Goal: Task Accomplishment & Management: Complete application form

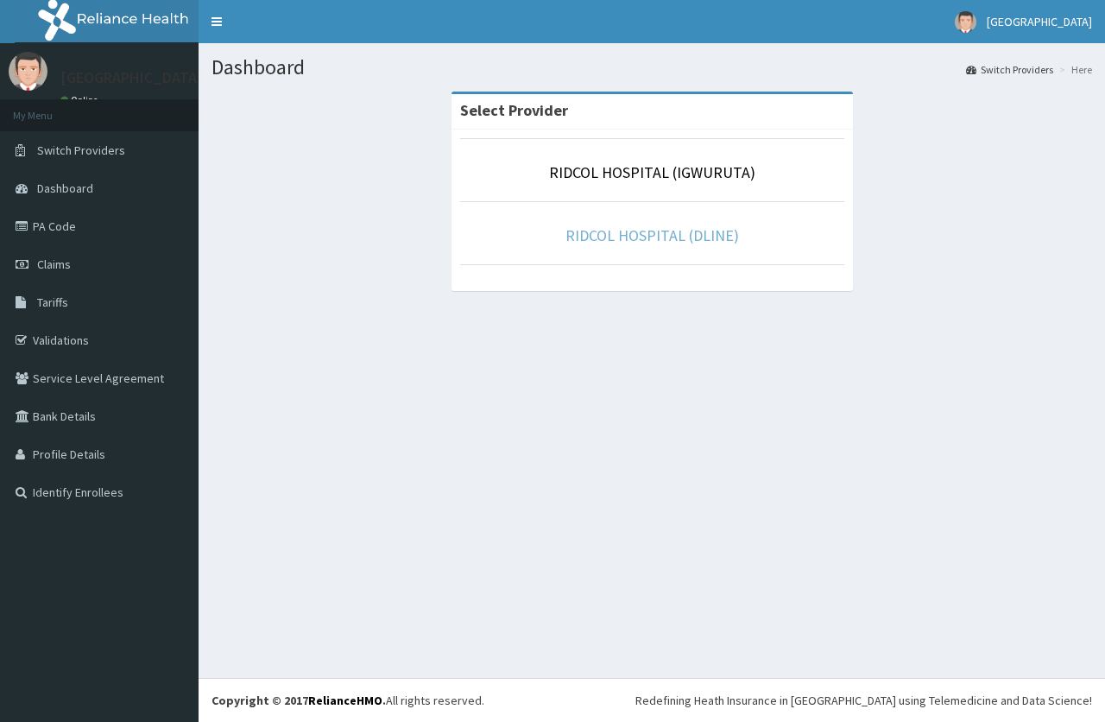
click at [660, 232] on link "RIDCOL HOSPITAL (DLINE)" at bounding box center [652, 235] width 174 height 20
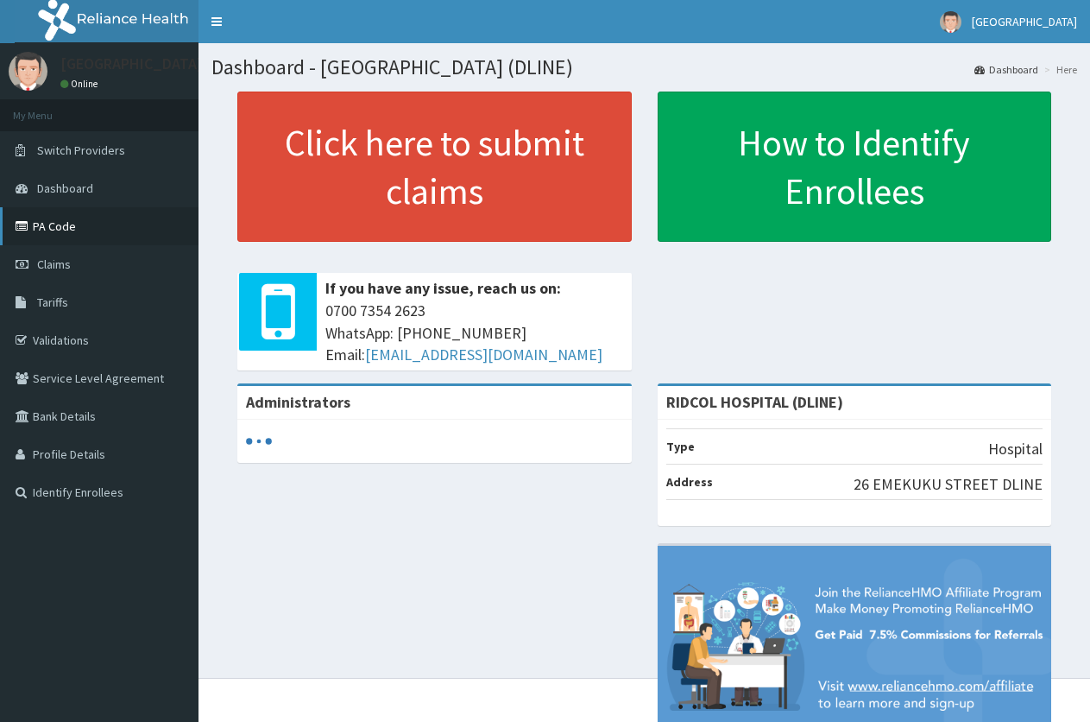
click at [64, 224] on link "PA Code" at bounding box center [99, 226] width 199 height 38
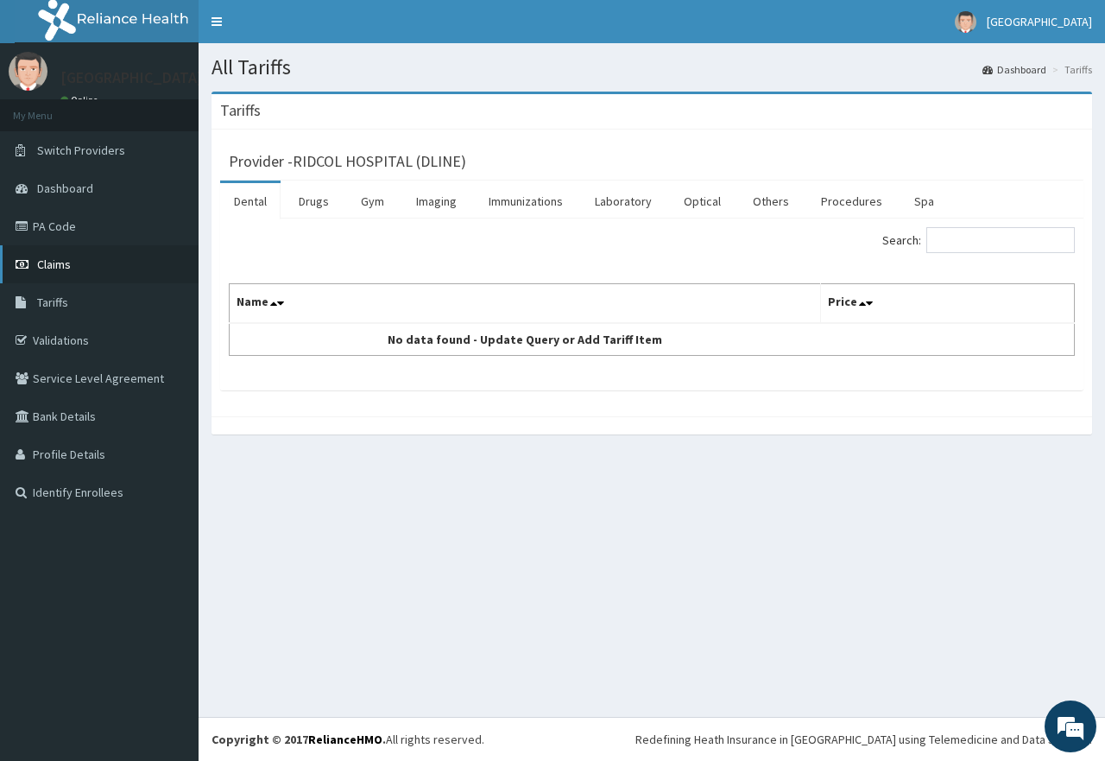
click at [61, 257] on span "Claims" at bounding box center [54, 264] width 34 height 16
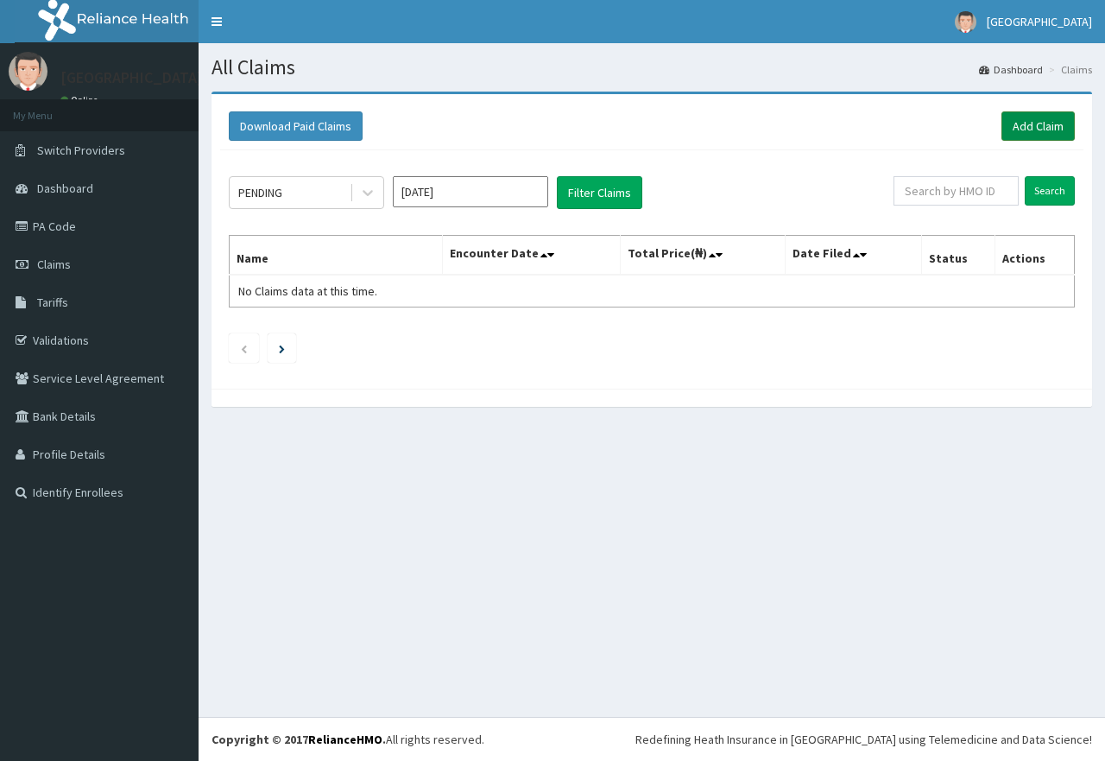
click at [1046, 120] on link "Add Claim" at bounding box center [1037, 125] width 73 height 29
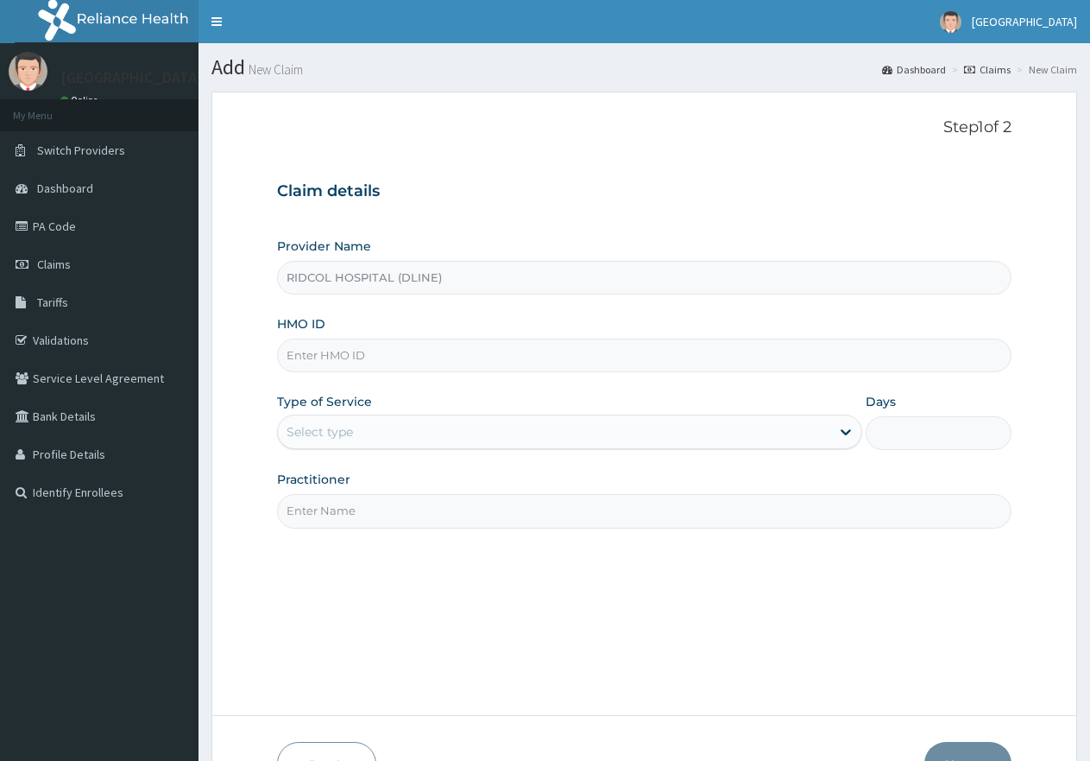
type input "RIDCOL HOSPITAL (DLINE)"
click at [388, 351] on input "HMO ID" at bounding box center [644, 355] width 735 height 34
paste input "brd/10045/a"
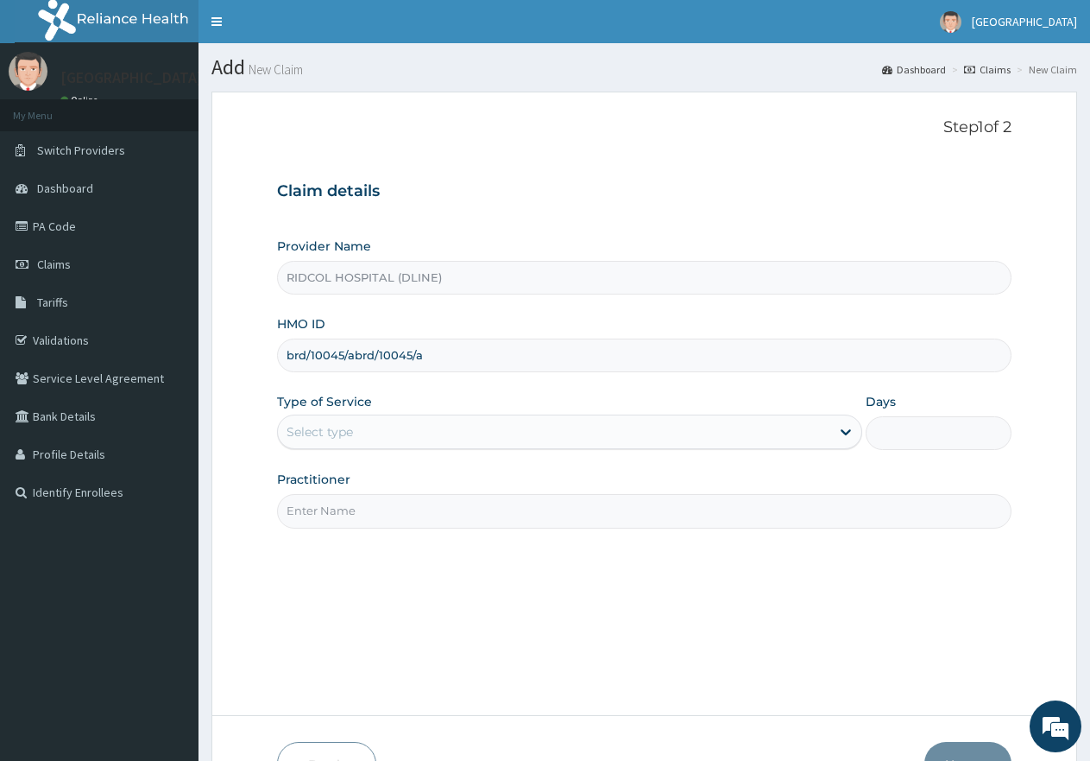
paste input "brd/10045/a"
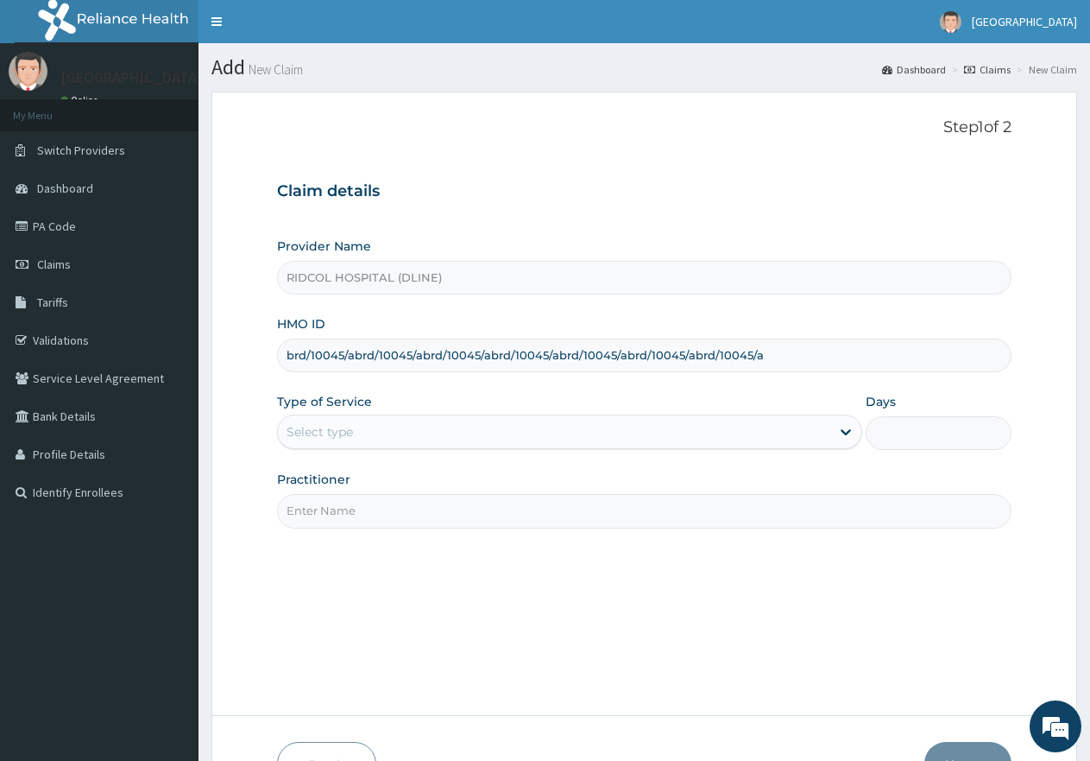
paste input "brd/10045/a"
paste
type input "brd/10045/a"
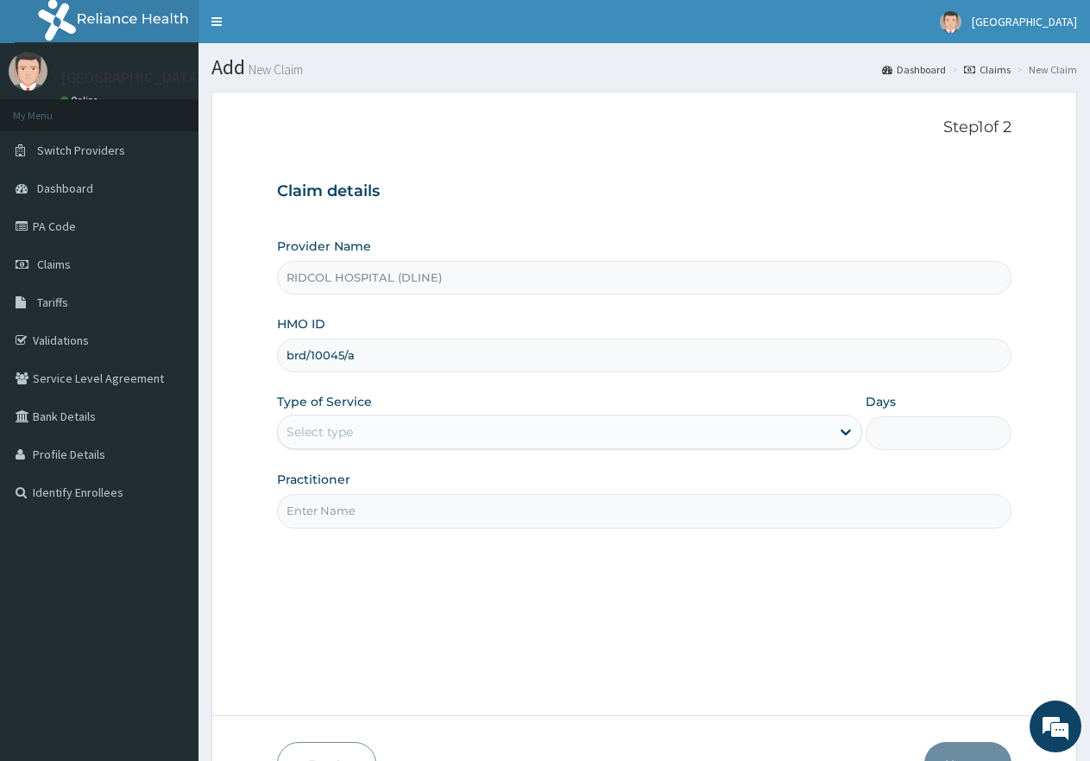
click at [355, 455] on div "Provider Name RIDCOL HOSPITAL (DLINE) HMO ID brd/10045/a Type of Service Select…" at bounding box center [644, 382] width 735 height 290
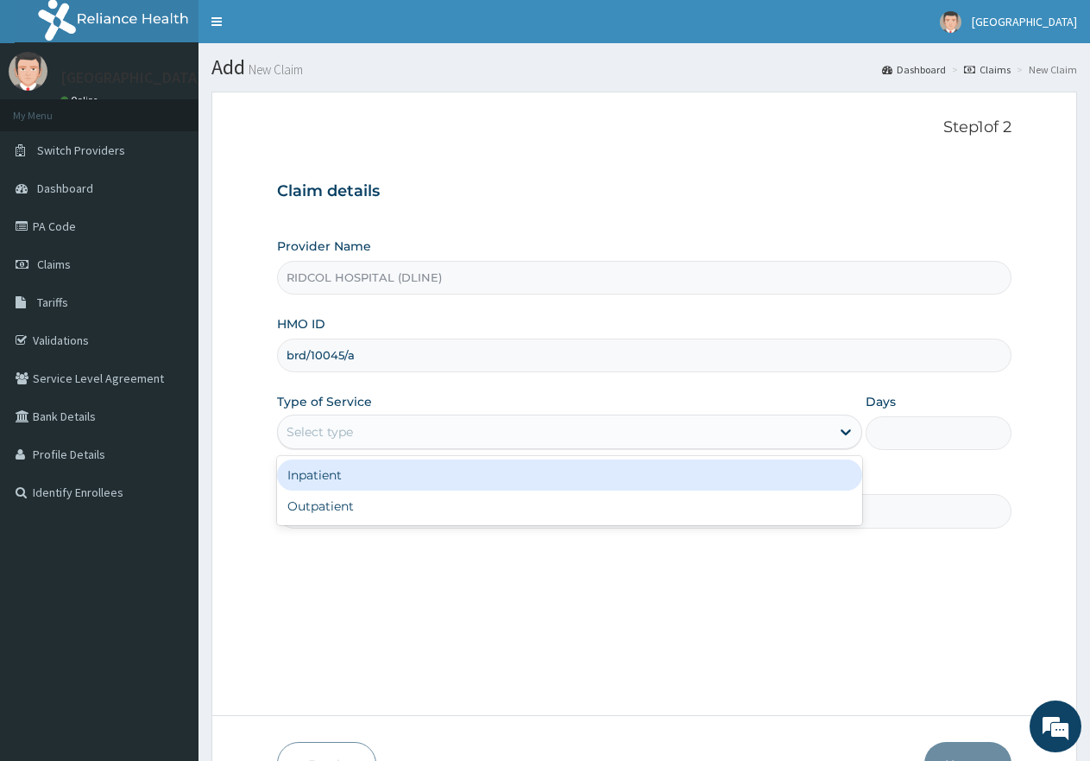
click at [370, 435] on div "Select type" at bounding box center [554, 432] width 552 height 28
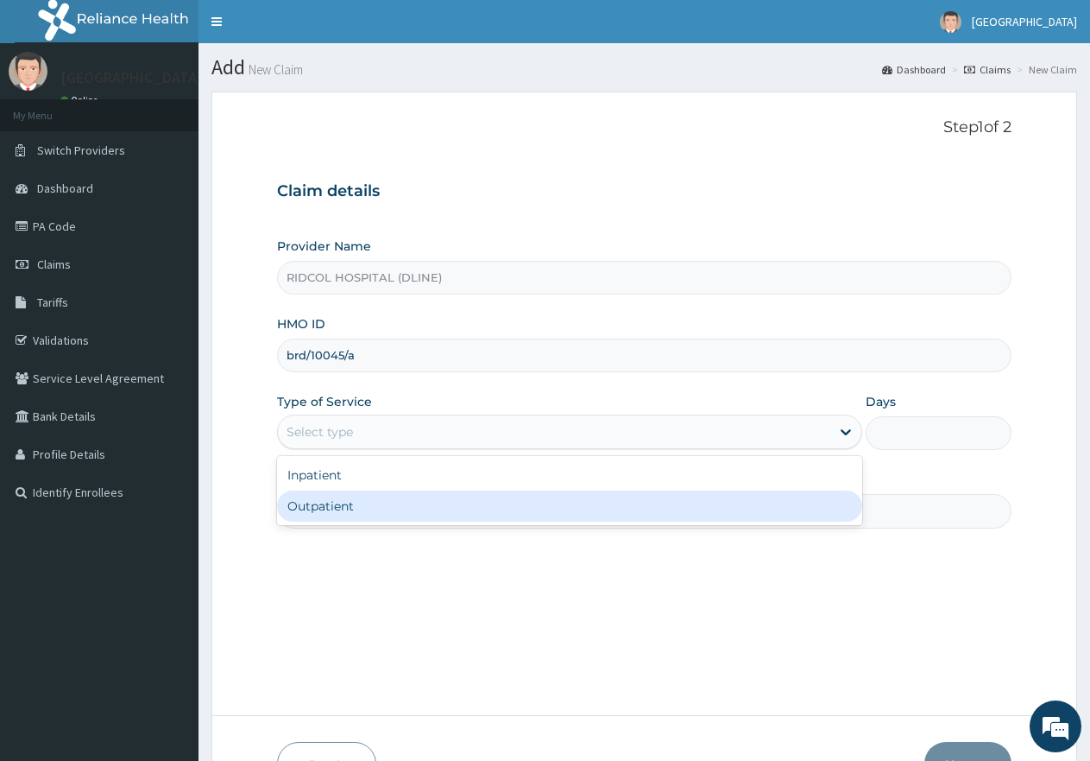
click at [372, 505] on div "Outpatient" at bounding box center [569, 505] width 584 height 31
type input "1"
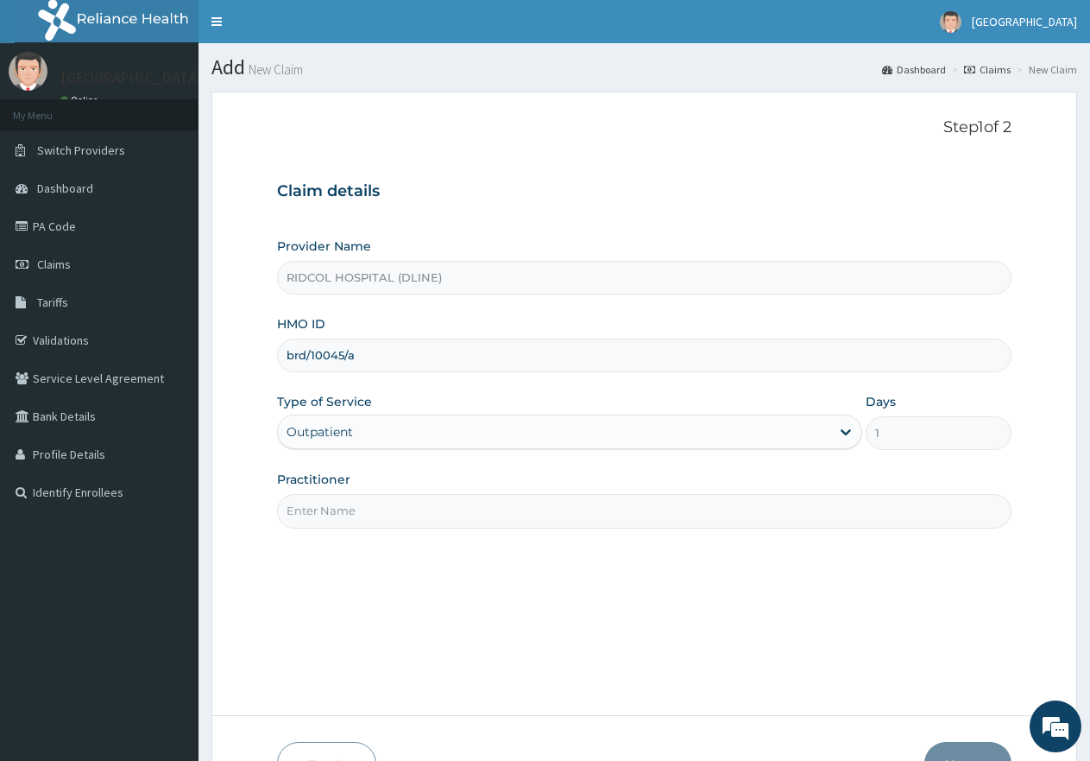
click at [389, 509] on input "Practitioner" at bounding box center [644, 511] width 735 height 34
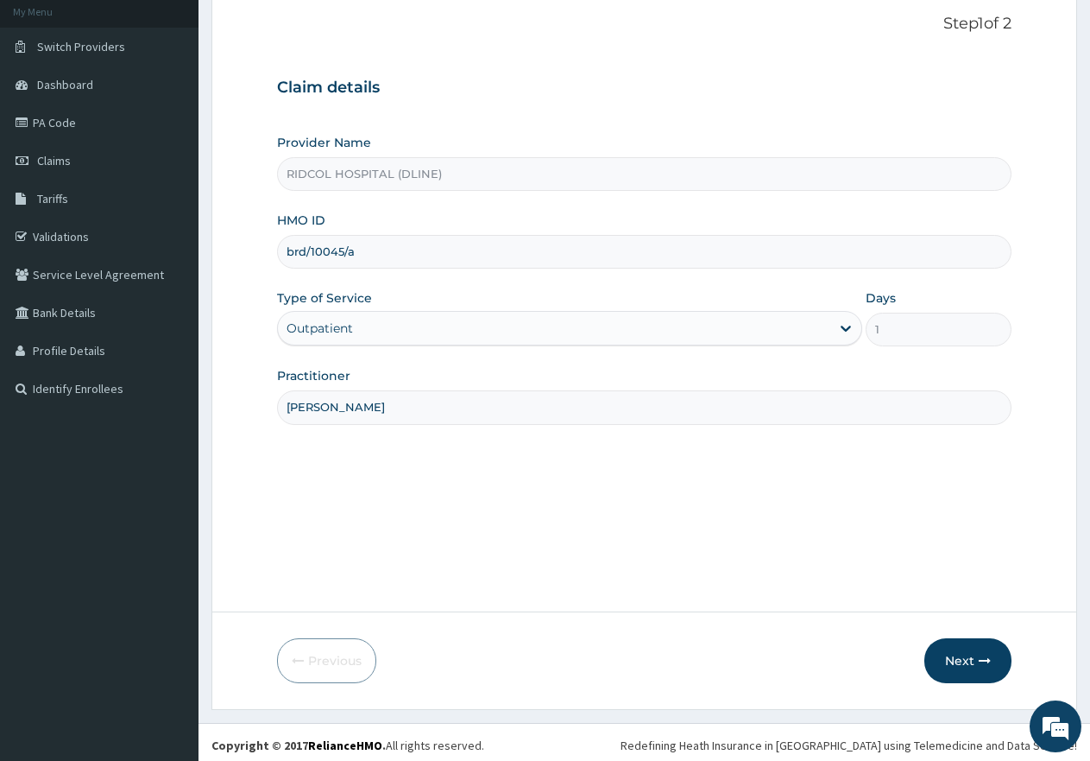
scroll to position [110, 0]
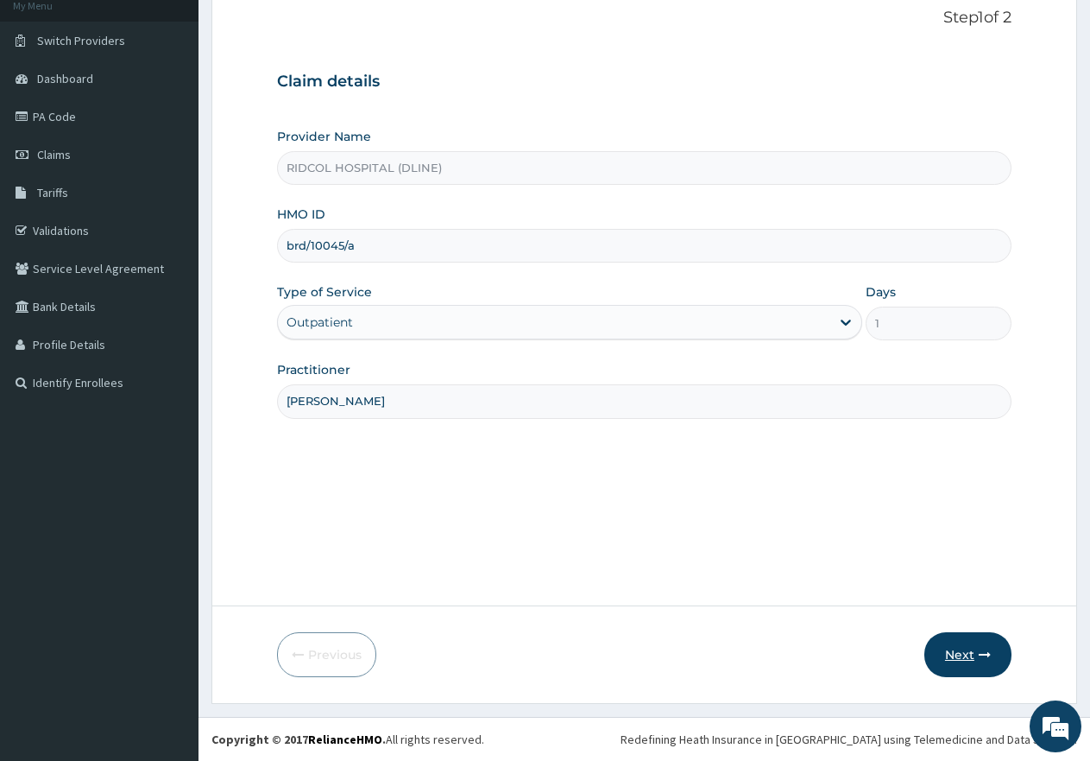
type input "DR HAMMED"
click at [962, 646] on button "Next" at bounding box center [968, 654] width 87 height 45
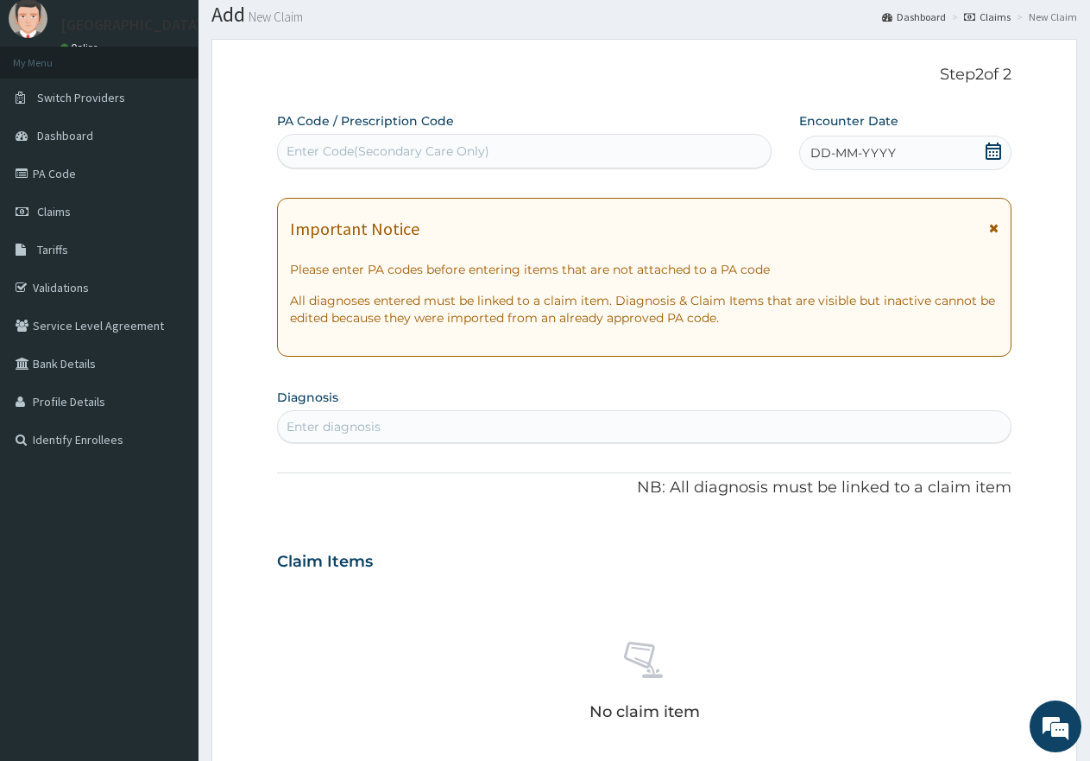
scroll to position [41, 0]
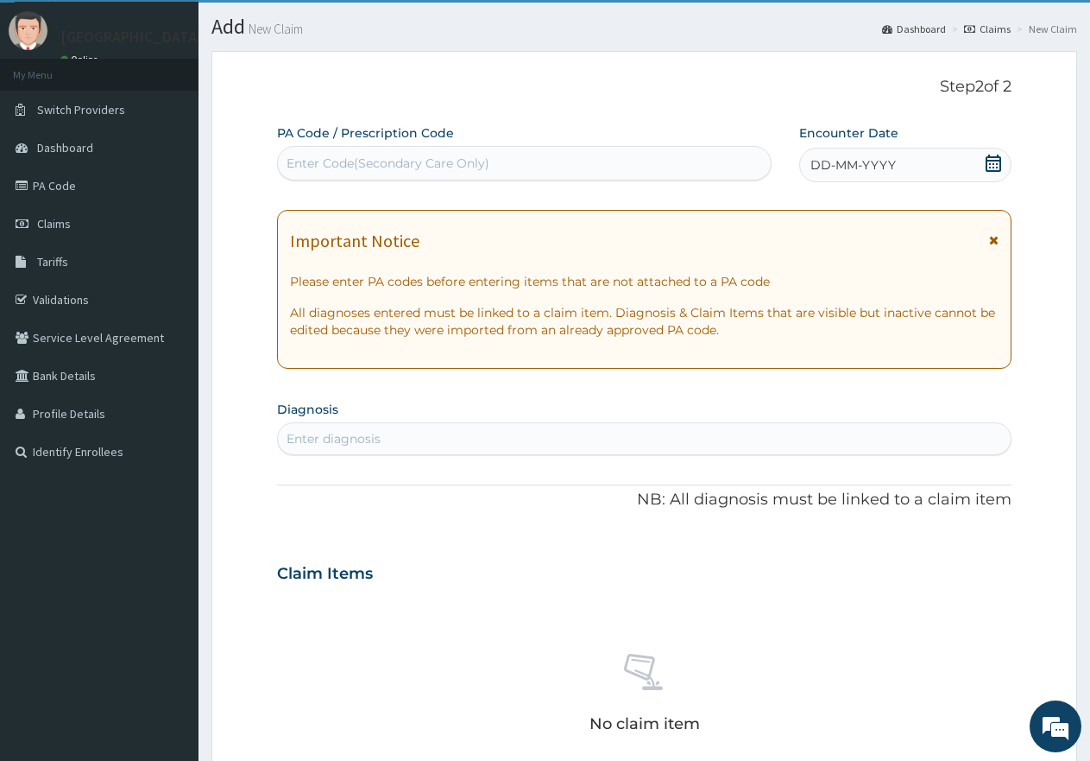
click at [319, 158] on div "Enter Code(Secondary Care Only)" at bounding box center [388, 163] width 203 height 17
paste input "PA/E9D446"
type input "PA/E9D446"
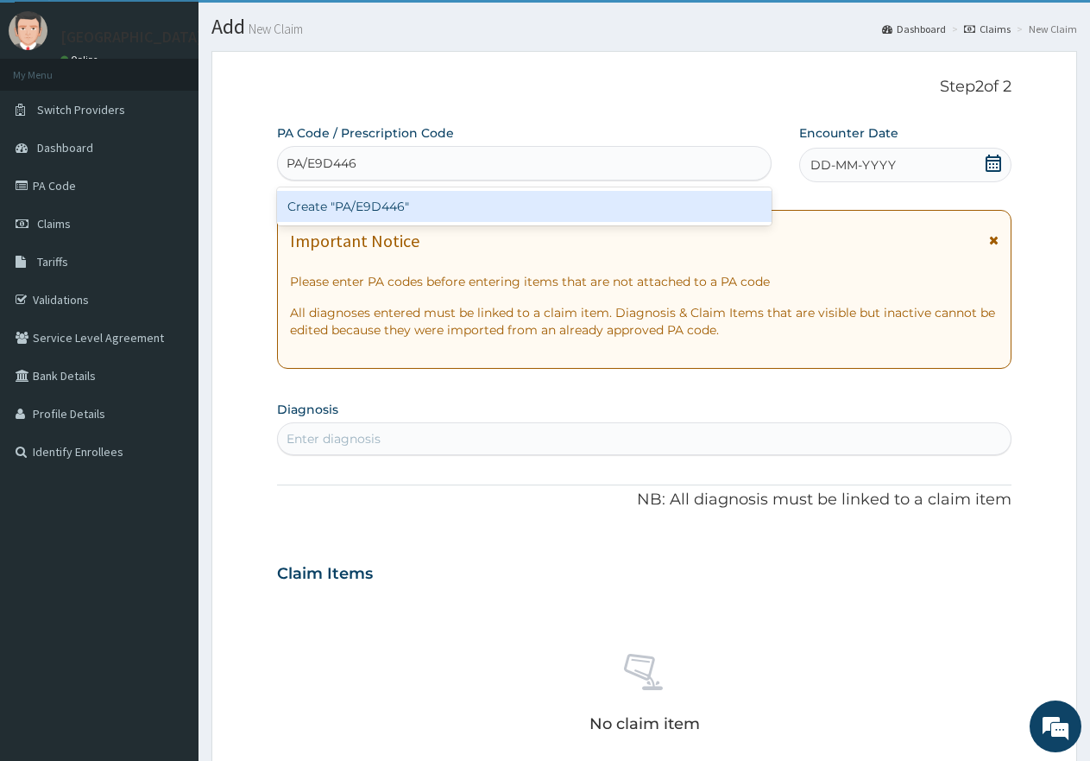
click at [357, 205] on div "Create "PA/E9D446"" at bounding box center [524, 206] width 495 height 31
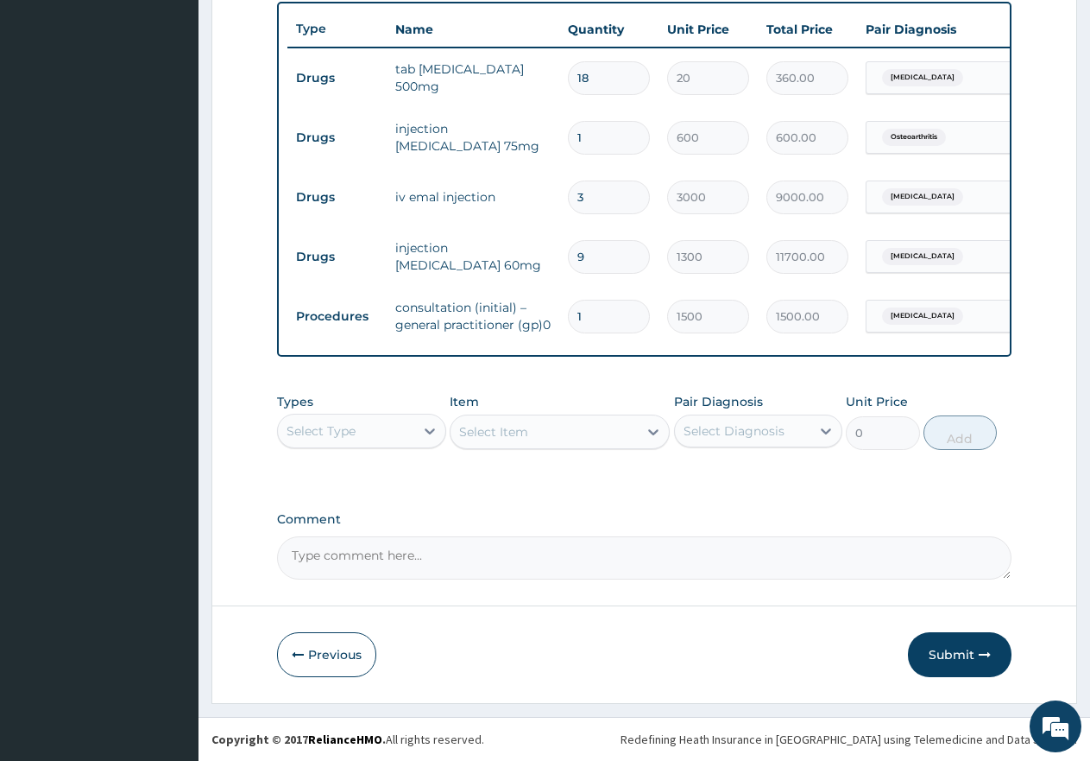
scroll to position [665, 0]
click at [961, 662] on button "Submit" at bounding box center [960, 654] width 104 height 45
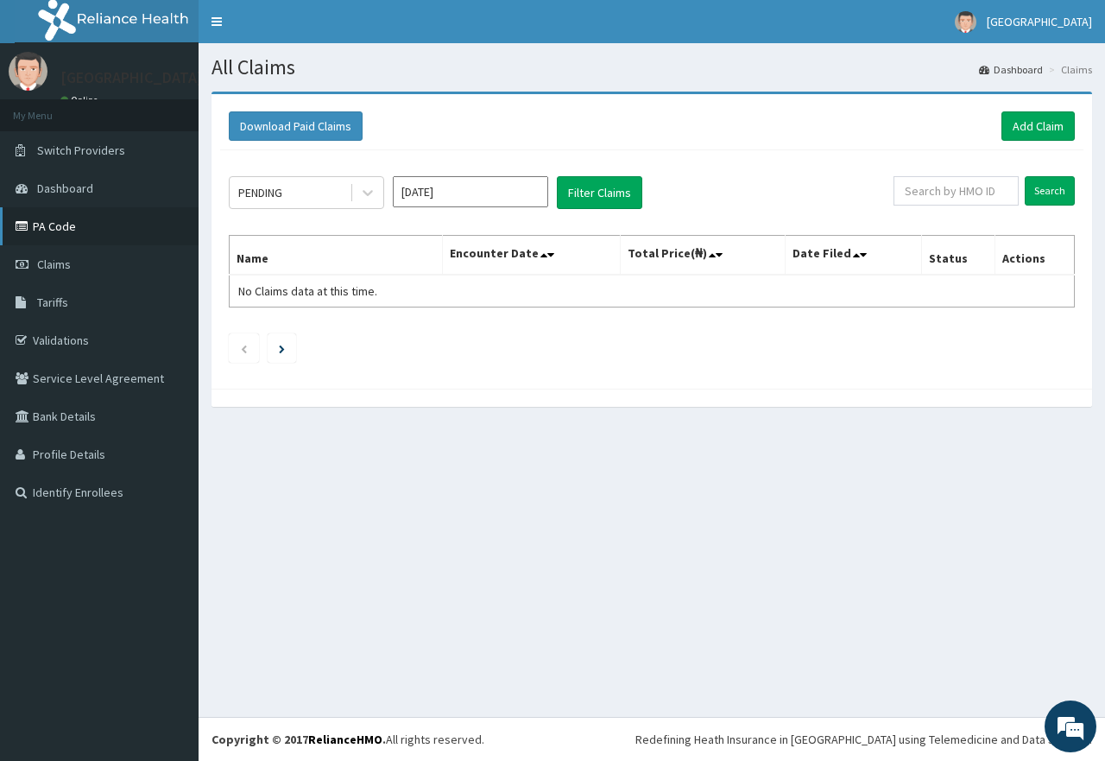
click at [87, 228] on link "PA Code" at bounding box center [99, 226] width 199 height 38
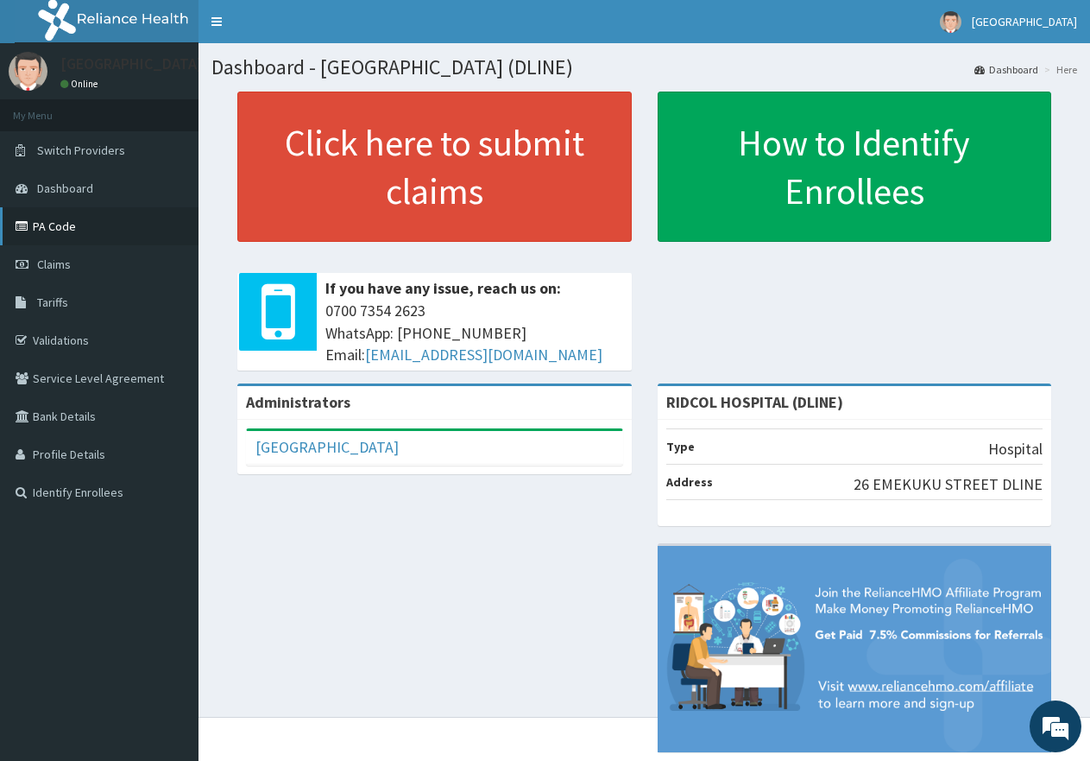
click at [62, 221] on link "PA Code" at bounding box center [99, 226] width 199 height 38
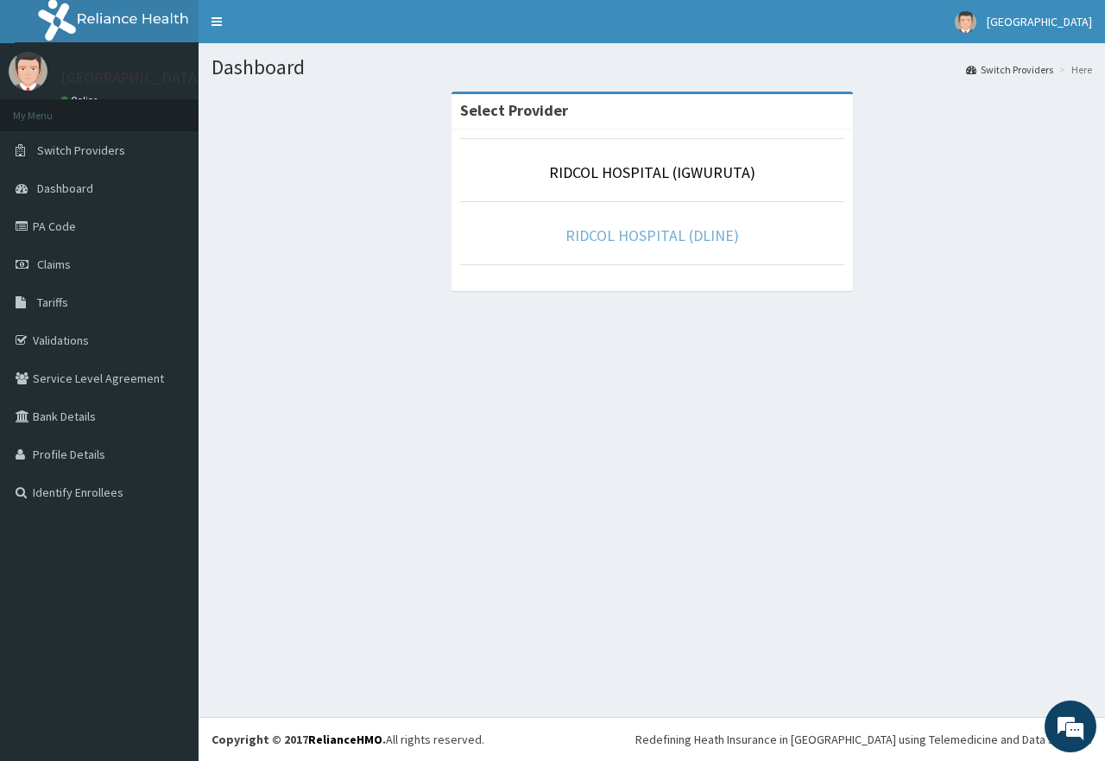
click at [660, 237] on link "RIDCOL HOSPITAL (DLINE)" at bounding box center [652, 235] width 174 height 20
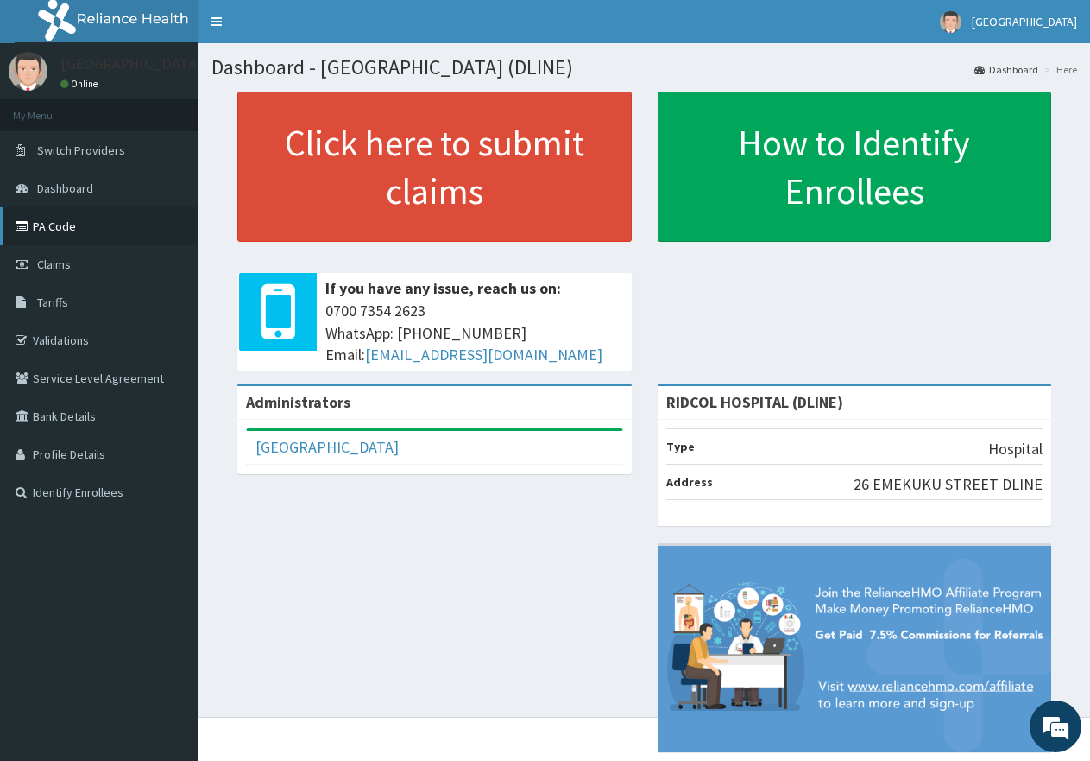
click at [60, 222] on link "PA Code" at bounding box center [99, 226] width 199 height 38
click at [78, 253] on link "Claims" at bounding box center [99, 264] width 199 height 38
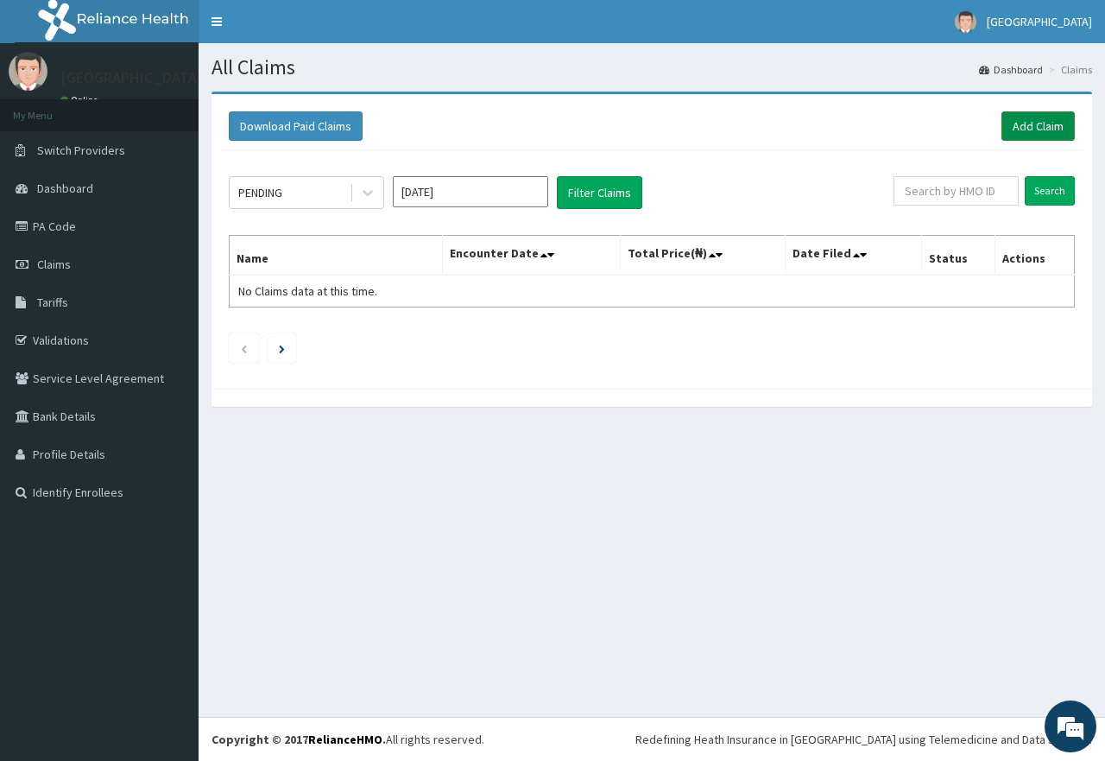
click at [1023, 123] on link "Add Claim" at bounding box center [1037, 125] width 73 height 29
